Goal: Transaction & Acquisition: Subscribe to service/newsletter

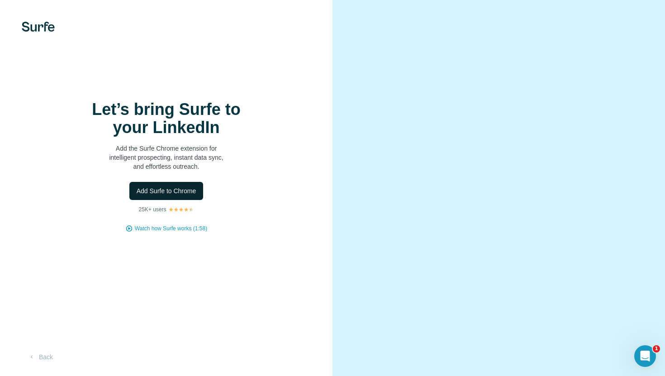
click at [172, 190] on span "Add Surfe to Chrome" at bounding box center [167, 190] width 60 height 9
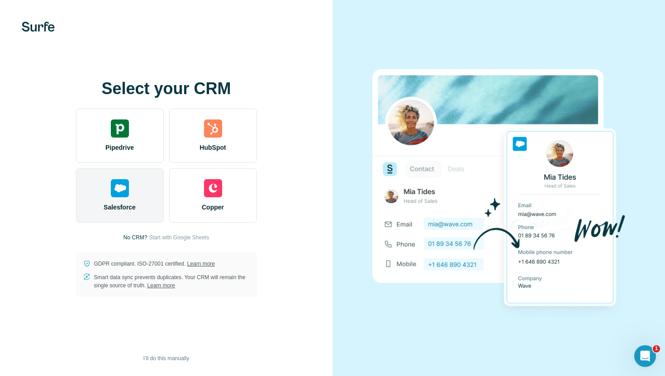
click at [143, 187] on div "Salesforce" at bounding box center [120, 195] width 88 height 54
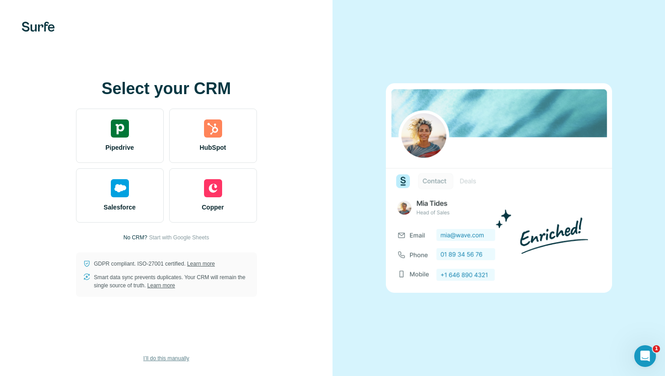
click at [185, 360] on span "I’ll do this manually" at bounding box center [166, 358] width 46 height 8
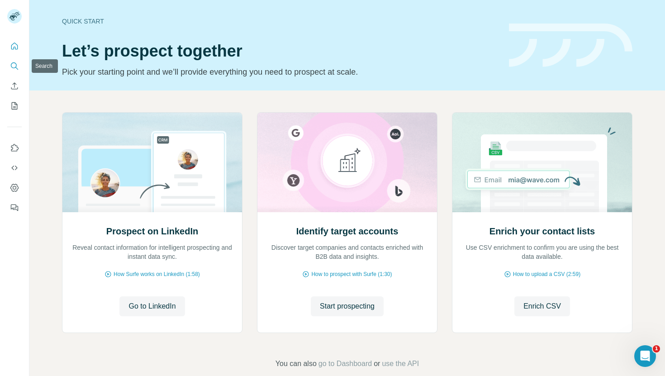
click at [13, 65] on icon "Search" at bounding box center [14, 66] width 9 height 9
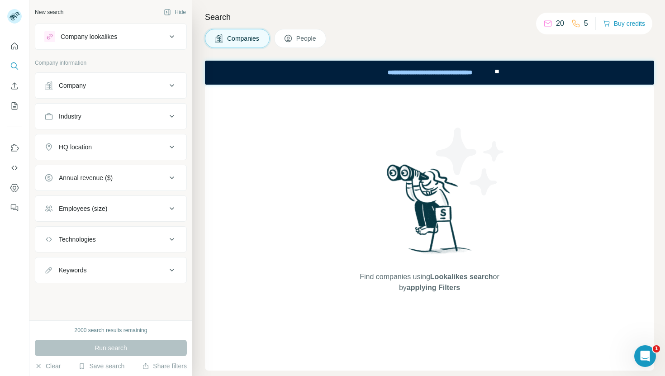
click at [316, 39] on span "People" at bounding box center [306, 38] width 21 height 9
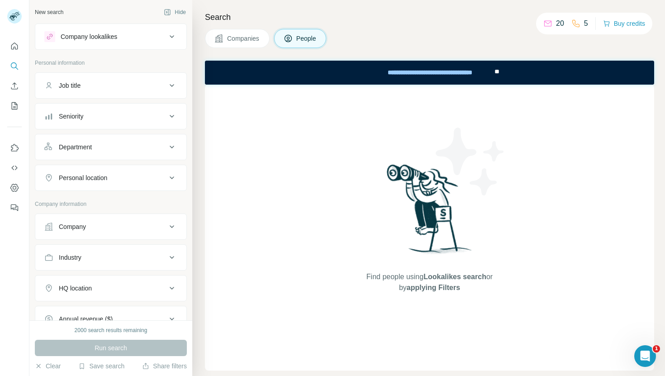
click at [140, 223] on div "Company" at bounding box center [105, 226] width 122 height 9
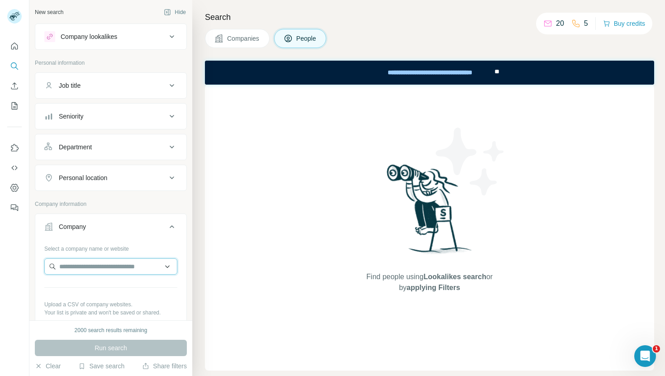
click at [89, 268] on input "text" at bounding box center [110, 266] width 133 height 16
paste input "**********"
type input "**********"
click at [105, 291] on p "[DOMAIN_NAME]" at bounding box center [91, 295] width 43 height 8
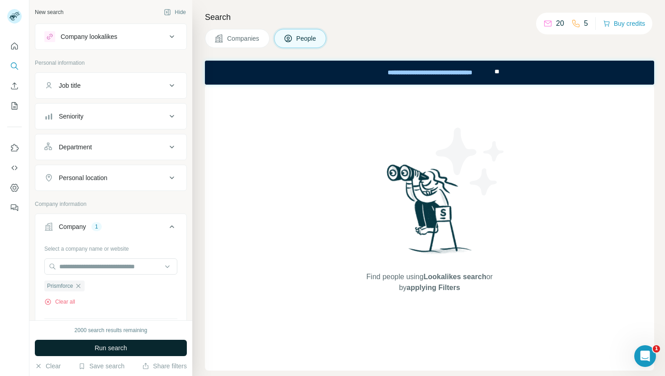
click at [120, 345] on span "Run search" at bounding box center [111, 347] width 33 height 9
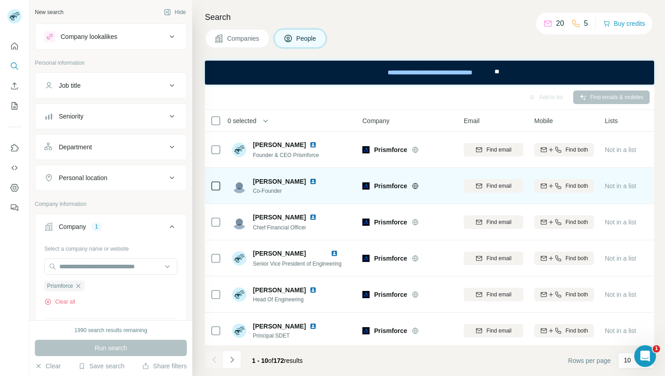
scroll to position [153, 0]
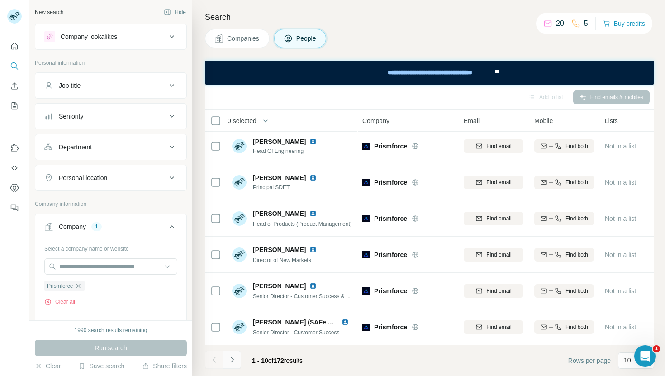
click at [233, 360] on icon "Navigate to next page" at bounding box center [231, 360] width 3 height 6
click at [236, 360] on icon "Navigate to next page" at bounding box center [232, 359] width 9 height 9
click at [232, 363] on icon "Navigate to next page" at bounding box center [232, 359] width 9 height 9
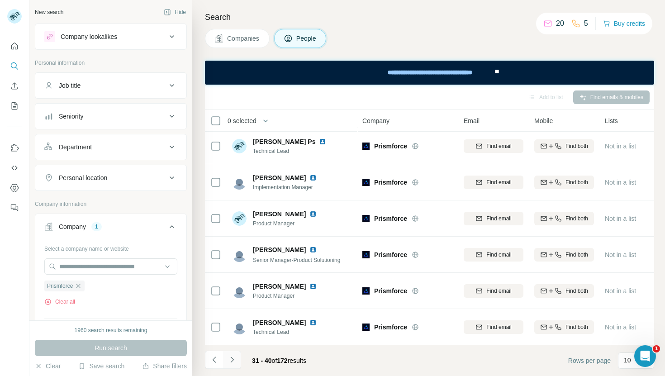
click at [233, 362] on icon "Navigate to next page" at bounding box center [232, 359] width 9 height 9
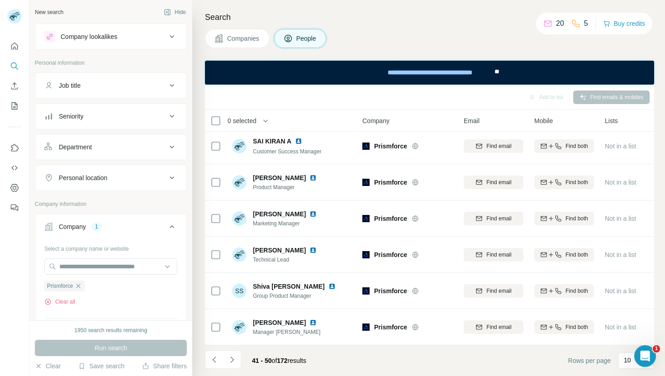
click at [235, 361] on icon "Navigate to next page" at bounding box center [232, 359] width 9 height 9
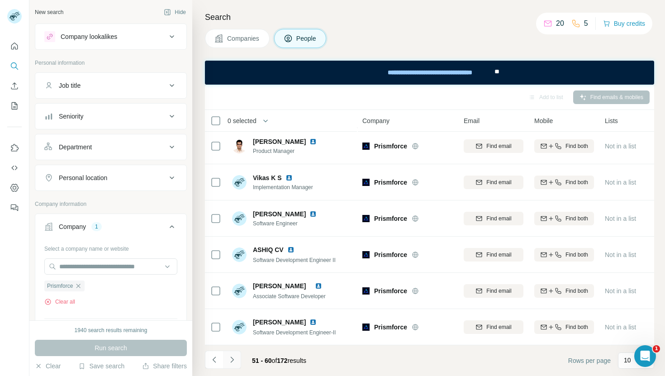
click at [226, 359] on button "Navigate to next page" at bounding box center [232, 360] width 18 height 18
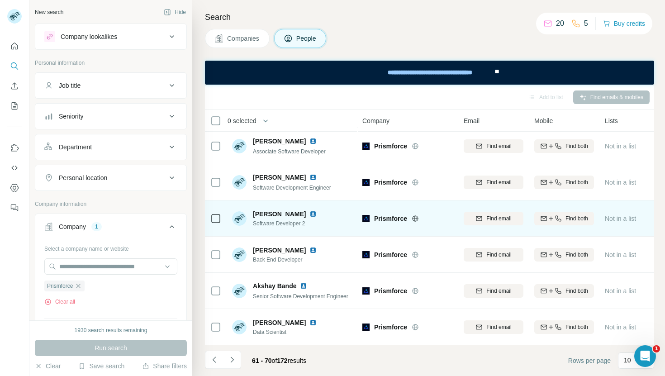
scroll to position [0, 0]
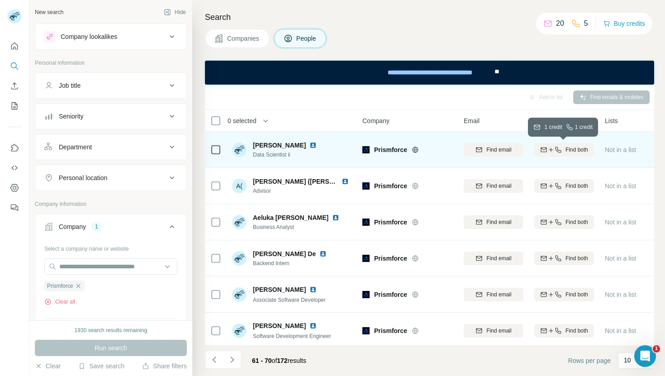
click at [569, 150] on span "Find both" at bounding box center [577, 150] width 23 height 8
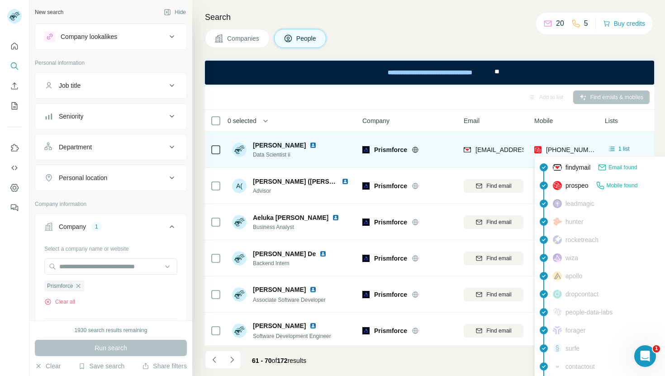
click at [585, 149] on span "[PHONE_NUMBER]" at bounding box center [574, 149] width 57 height 7
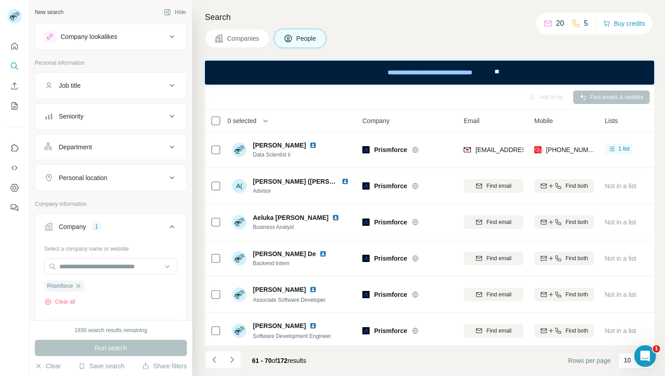
click at [583, 120] on div "Mobile" at bounding box center [564, 120] width 60 height 10
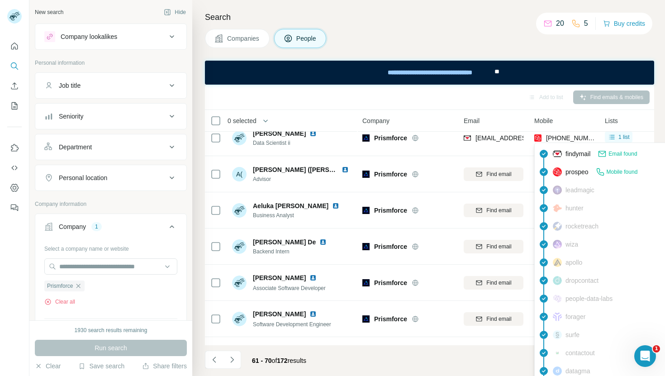
scroll to position [13, 0]
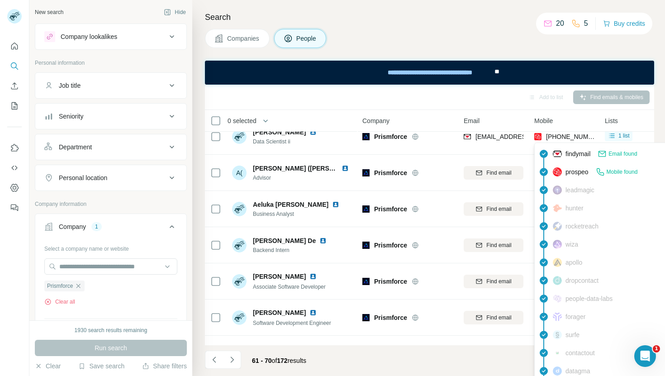
click at [621, 172] on span "Mobile found" at bounding box center [622, 172] width 31 height 8
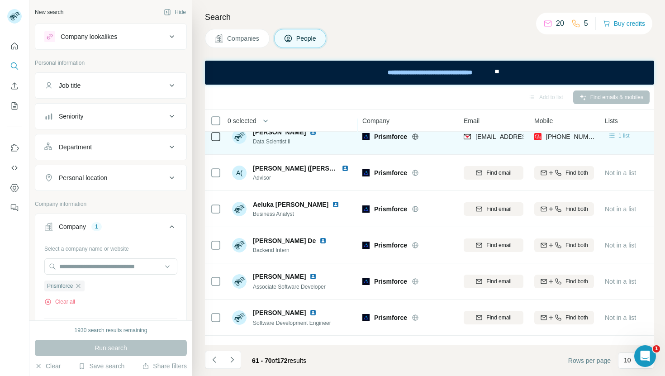
click at [619, 138] on span "1 list" at bounding box center [624, 136] width 11 height 8
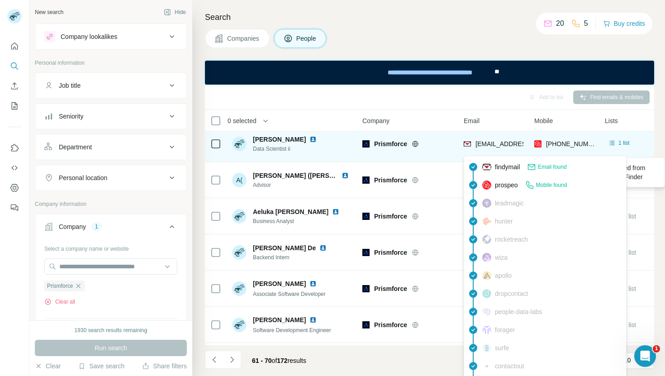
scroll to position [0, 0]
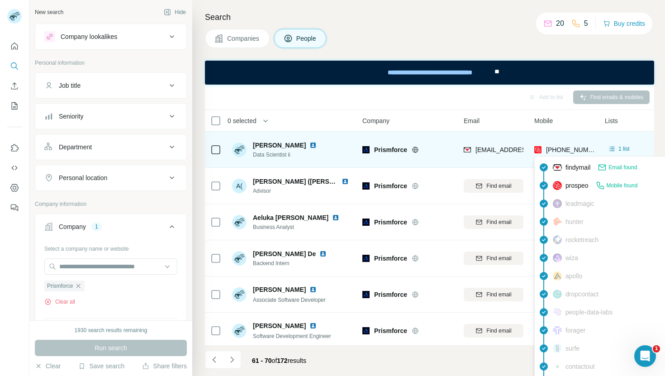
click at [536, 148] on img at bounding box center [537, 149] width 7 height 9
click at [554, 150] on span "[PHONE_NUMBER]" at bounding box center [574, 149] width 57 height 7
click at [558, 148] on span "[PHONE_NUMBER]" at bounding box center [574, 149] width 57 height 7
click at [573, 150] on span "[PHONE_NUMBER]" at bounding box center [574, 149] width 57 height 7
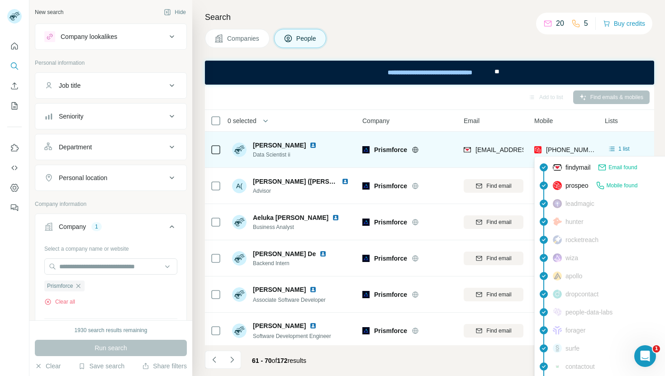
click at [573, 150] on span "[PHONE_NUMBER]" at bounding box center [574, 149] width 57 height 7
copy span "917031030096"
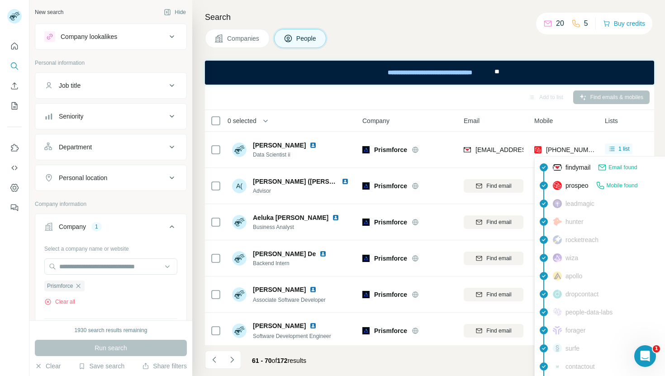
click at [607, 186] on div "Mobile found" at bounding box center [617, 185] width 42 height 9
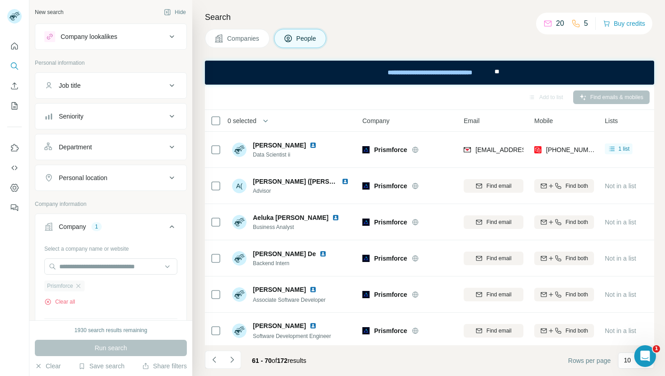
click at [76, 287] on div "Prismforce" at bounding box center [64, 286] width 40 height 11
click at [81, 286] on icon "button" at bounding box center [78, 285] width 7 height 7
click at [90, 269] on input "text" at bounding box center [110, 266] width 133 height 16
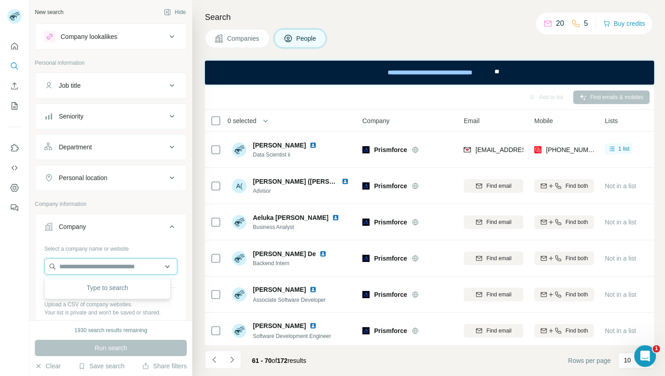
paste input "**********"
type input "**********"
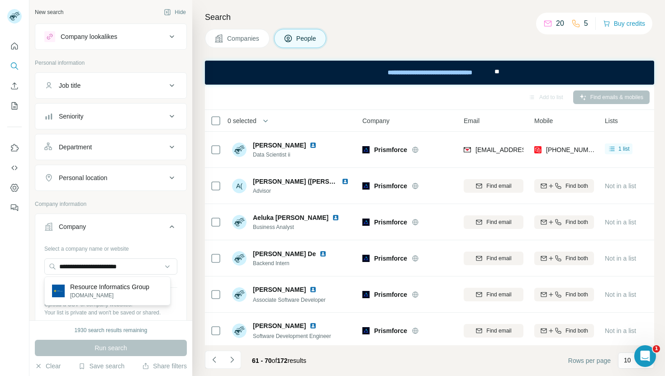
click at [106, 290] on p "Resource Informatics Group" at bounding box center [109, 286] width 79 height 9
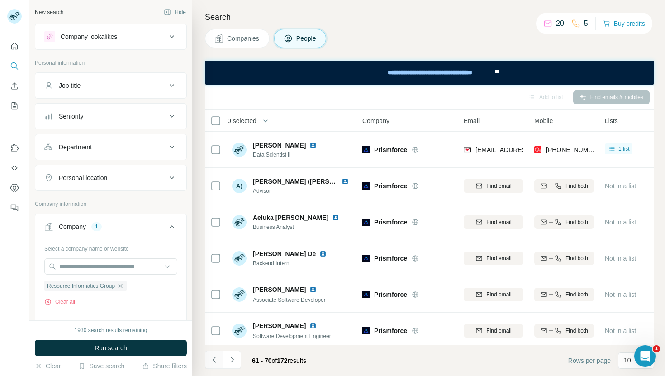
click at [215, 360] on icon "Navigate to previous page" at bounding box center [214, 359] width 9 height 9
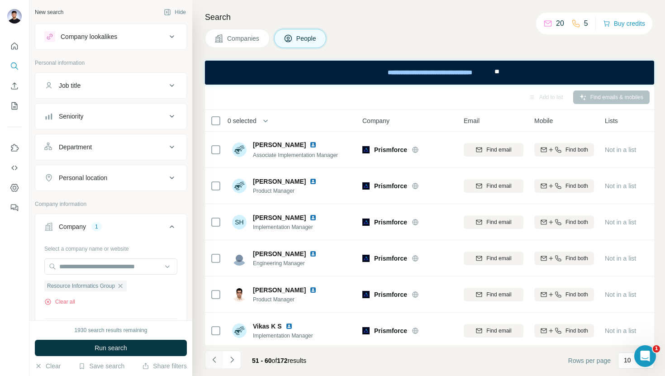
click at [215, 360] on icon "Navigate to previous page" at bounding box center [214, 359] width 9 height 9
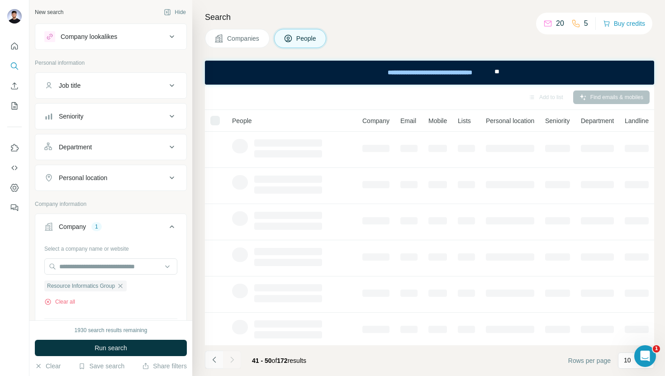
click at [215, 360] on icon "Navigate to previous page" at bounding box center [214, 359] width 9 height 9
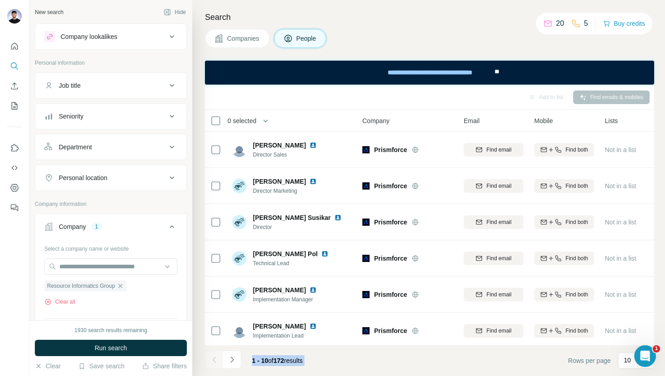
click at [215, 360] on div at bounding box center [214, 360] width 18 height 18
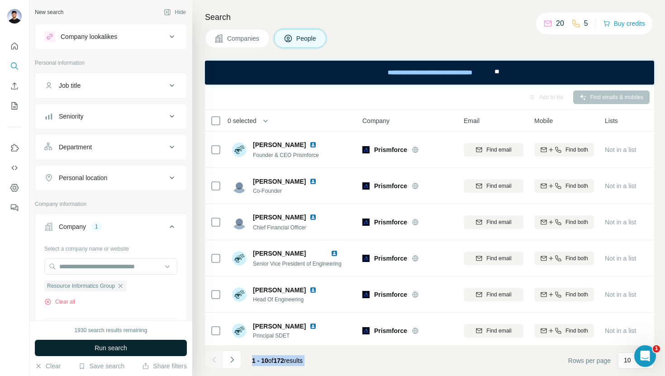
click at [132, 349] on button "Run search" at bounding box center [111, 348] width 152 height 16
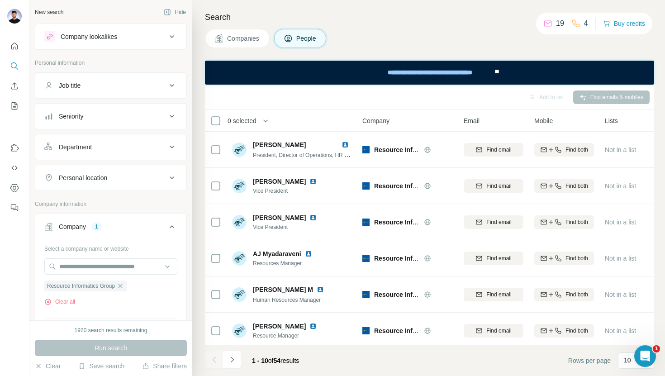
click at [410, 44] on div "Companies People" at bounding box center [429, 38] width 449 height 19
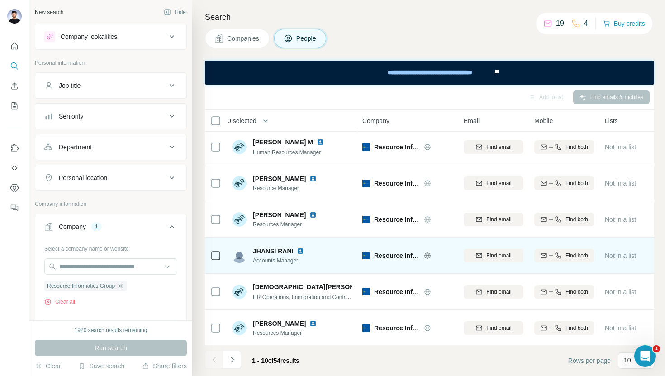
scroll to position [153, 0]
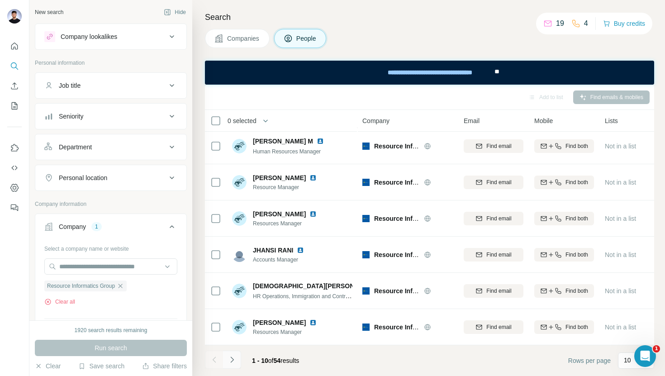
click at [234, 358] on icon "Navigate to next page" at bounding box center [232, 359] width 9 height 9
click at [238, 359] on button "Navigate to next page" at bounding box center [232, 360] width 18 height 18
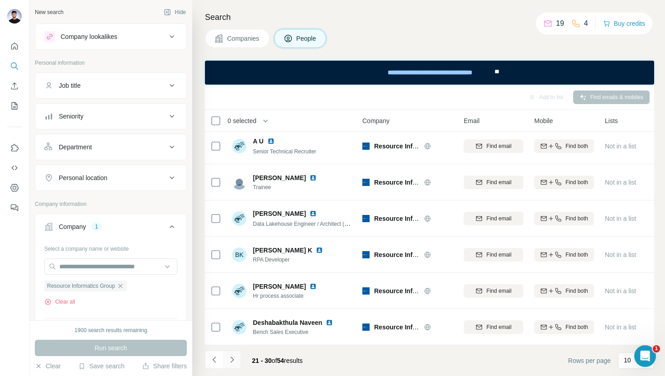
click at [237, 358] on button "Navigate to next page" at bounding box center [232, 360] width 18 height 18
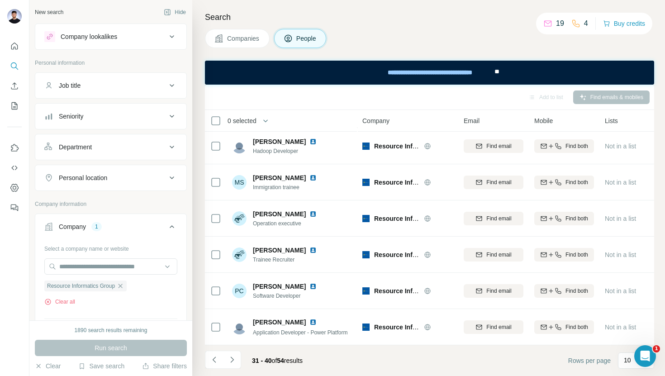
scroll to position [0, 0]
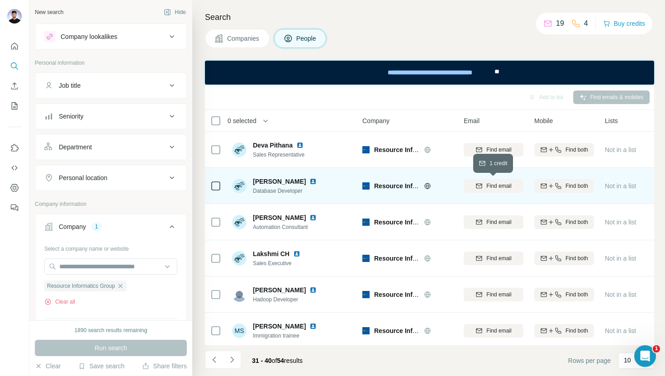
click at [506, 183] on span "Find email" at bounding box center [498, 186] width 25 height 8
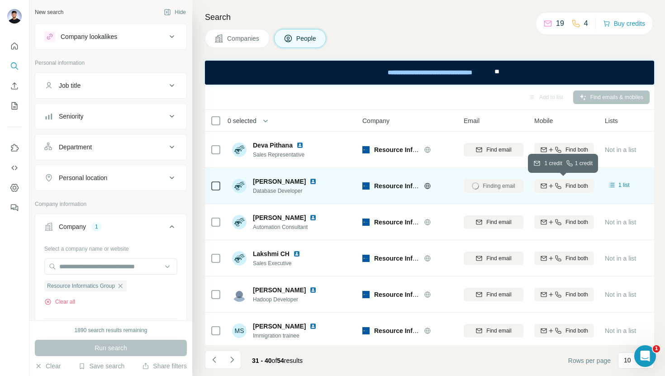
click at [571, 186] on span "Find both" at bounding box center [577, 186] width 23 height 8
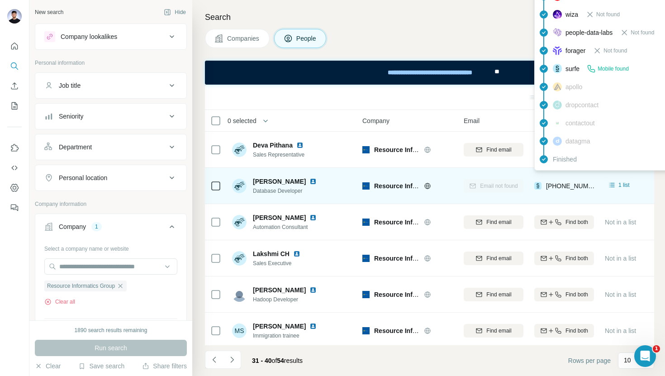
click at [583, 184] on span "[PHONE_NUMBER]" at bounding box center [574, 185] width 57 height 7
copy span "19162415749"
